Goal: Transaction & Acquisition: Book appointment/travel/reservation

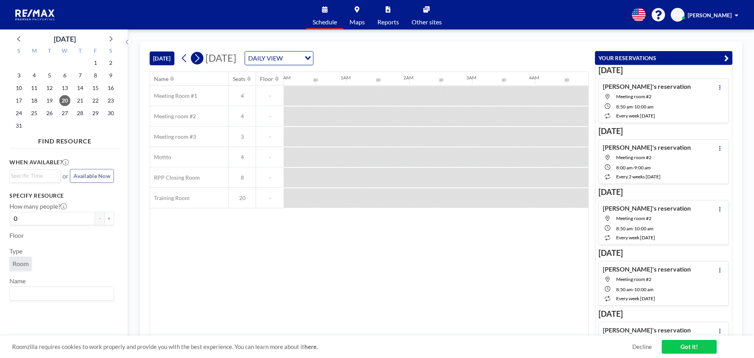
scroll to position [0, 440]
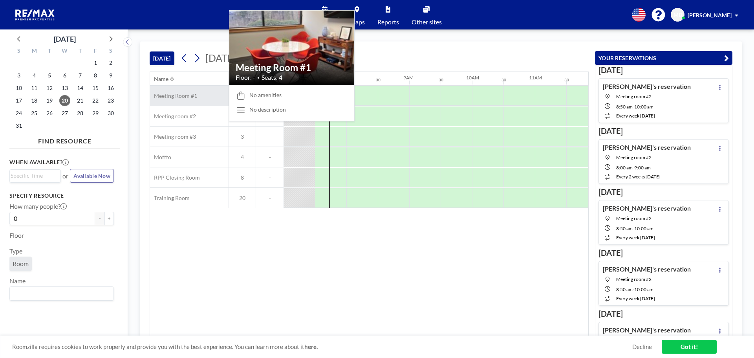
click at [196, 99] on div "Meeting Room #1" at bounding box center [189, 96] width 79 height 20
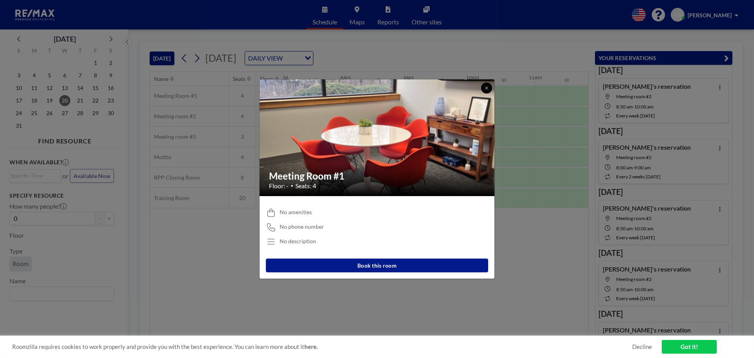
click at [487, 91] on button at bounding box center [486, 87] width 11 height 11
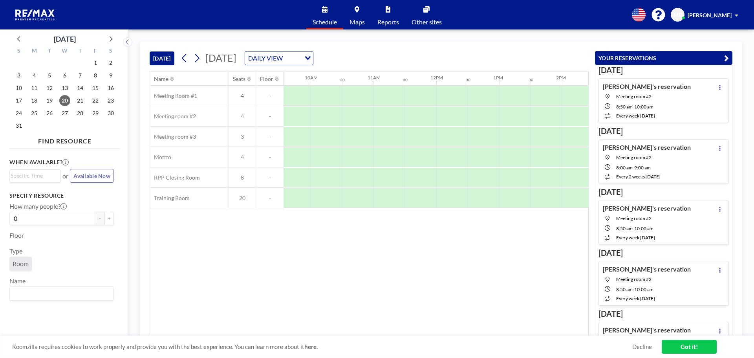
scroll to position [0, 607]
click at [481, 95] on div at bounding box center [476, 96] width 31 height 20
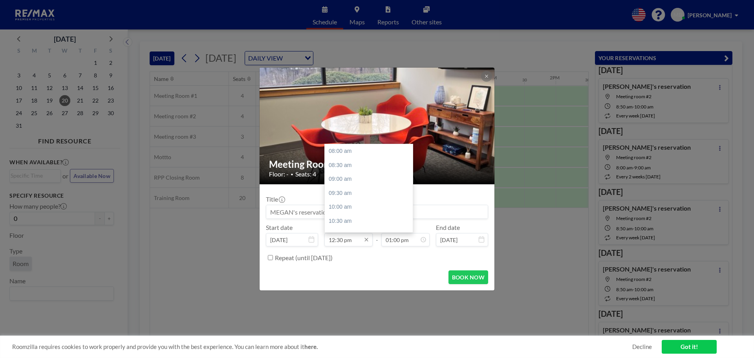
scroll to position [126, 0]
click at [332, 242] on input "12:30 pm" at bounding box center [348, 239] width 48 height 13
click at [339, 240] on input "12:30 pm" at bounding box center [348, 239] width 48 height 13
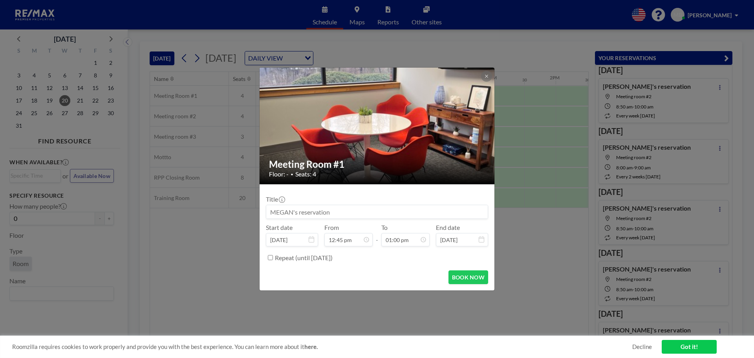
type input "12:45 pm"
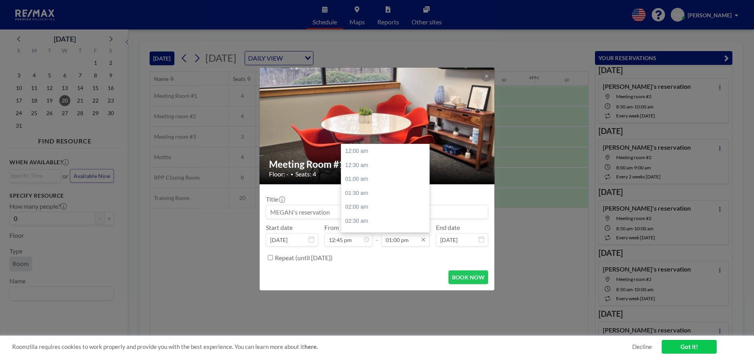
scroll to position [363, 0]
click at [362, 178] on div "02:00 pm" at bounding box center [387, 179] width 92 height 14
type input "02:00 pm"
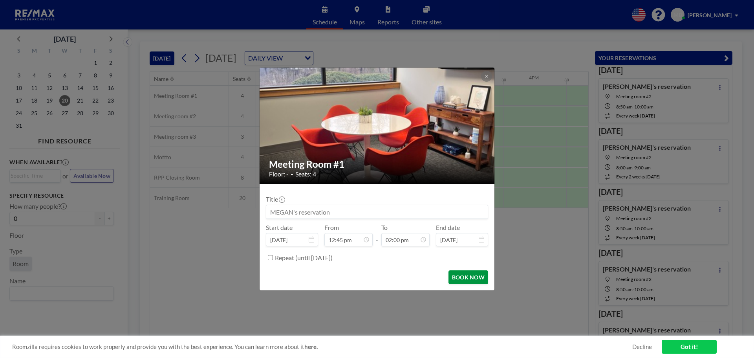
click at [460, 277] on button "BOOK NOW" at bounding box center [468, 277] width 40 height 14
